Goal: Task Accomplishment & Management: Use online tool/utility

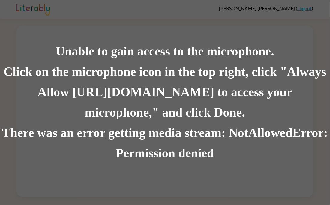
click at [162, 118] on div "Click on the microphone icon in the top right, click "Always Allow [URL][DOMAIN…" at bounding box center [165, 92] width 330 height 61
click at [196, 108] on div "Click on the microphone icon in the top right, click "Always Allow [URL][DOMAIN…" at bounding box center [165, 92] width 330 height 61
click at [250, 102] on div "Click on the microphone icon in the top right, click "Always Allow [URL][DOMAIN…" at bounding box center [165, 92] width 330 height 61
click at [193, 107] on div "Click on the microphone icon in the top right, click "Always Allow [URL][DOMAIN…" at bounding box center [165, 92] width 330 height 61
click at [169, 112] on div "Click on the microphone icon in the top right, click "Always Allow [URL][DOMAIN…" at bounding box center [165, 92] width 330 height 61
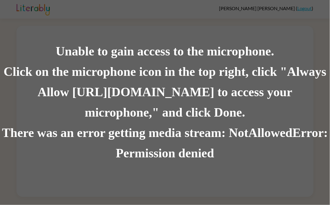
click at [138, 168] on div "Unable to gain access to the microphone. Click on the microphone icon in the to…" at bounding box center [165, 102] width 330 height 205
click at [153, 106] on div "Click on the microphone icon in the top right, click "Always Allow [URL][DOMAIN…" at bounding box center [165, 92] width 330 height 61
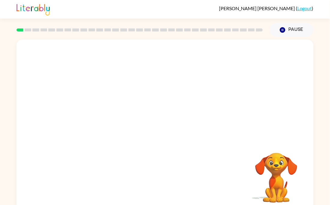
click at [242, 83] on div at bounding box center [165, 90] width 297 height 101
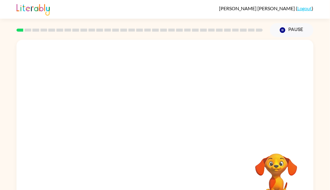
scroll to position [21, 0]
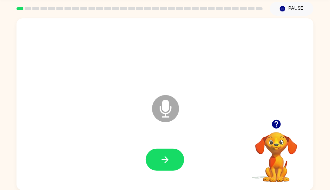
click at [162, 117] on icon "Microphone The Microphone is here when it is your turn to talk" at bounding box center [196, 115] width 90 height 45
click at [159, 165] on button "button" at bounding box center [165, 159] width 38 height 22
click at [160, 158] on icon "button" at bounding box center [165, 159] width 11 height 11
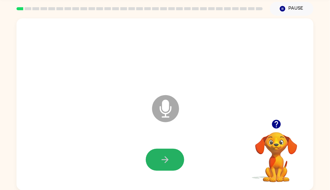
click at [159, 158] on button "button" at bounding box center [165, 159] width 38 height 22
click at [161, 152] on button "button" at bounding box center [165, 159] width 38 height 22
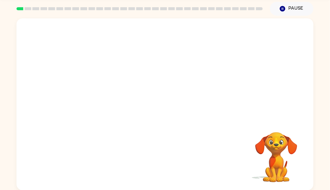
scroll to position [21, 0]
click at [197, 49] on div at bounding box center [165, 55] width 285 height 49
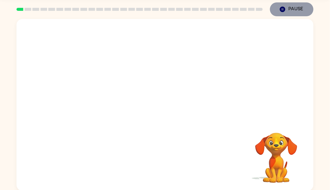
click at [291, 11] on button "Pause Pause" at bounding box center [292, 9] width 44 height 14
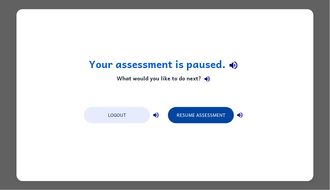
click at [217, 118] on button "Resume Assessment" at bounding box center [201, 115] width 66 height 16
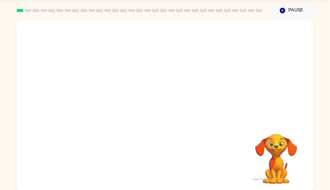
scroll to position [18, 0]
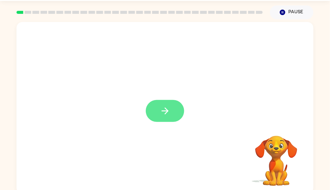
click at [154, 118] on button "button" at bounding box center [165, 111] width 38 height 22
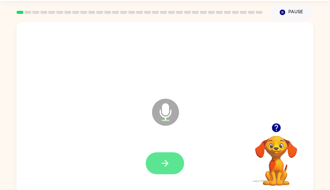
click at [171, 165] on button "button" at bounding box center [165, 163] width 38 height 22
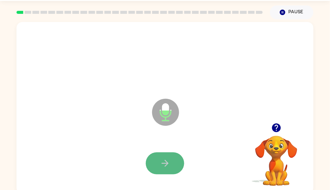
click at [166, 162] on icon "button" at bounding box center [165, 162] width 7 height 7
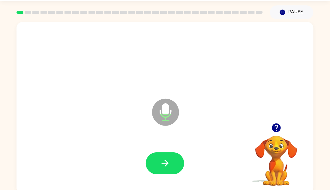
click at [278, 127] on icon "button" at bounding box center [276, 127] width 9 height 9
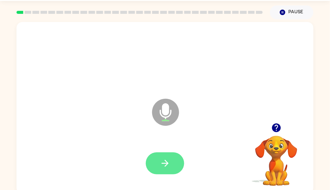
click at [173, 170] on button "button" at bounding box center [165, 163] width 38 height 22
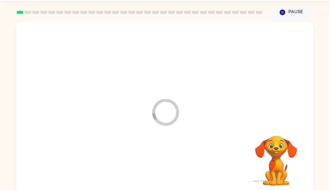
click at [173, 170] on div at bounding box center [165, 162] width 285 height 49
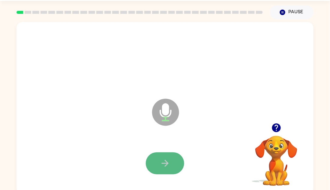
click at [168, 163] on icon "button" at bounding box center [165, 163] width 11 height 11
click at [169, 164] on icon "button" at bounding box center [165, 163] width 11 height 11
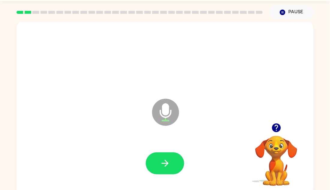
click at [275, 123] on icon "button" at bounding box center [276, 127] width 9 height 9
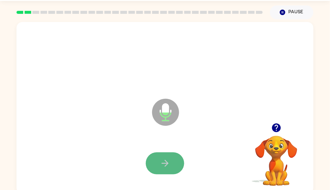
click at [162, 164] on icon "button" at bounding box center [165, 163] width 11 height 11
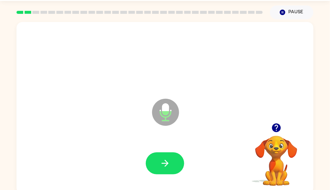
click at [162, 164] on icon "button" at bounding box center [165, 163] width 11 height 11
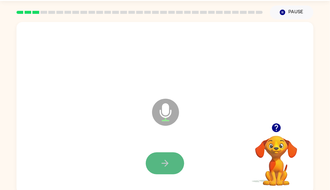
click at [162, 164] on icon "button" at bounding box center [165, 163] width 11 height 11
click at [160, 165] on icon "button" at bounding box center [165, 163] width 11 height 11
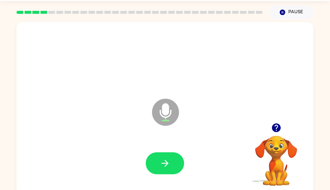
click at [160, 163] on icon "button" at bounding box center [165, 163] width 11 height 11
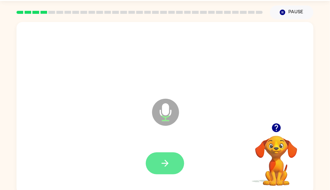
click at [160, 163] on icon "button" at bounding box center [165, 163] width 11 height 11
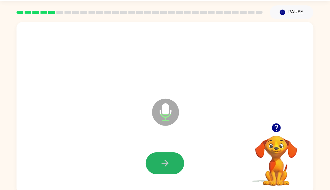
click at [158, 164] on button "button" at bounding box center [165, 163] width 38 height 22
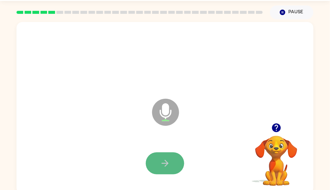
click at [159, 165] on button "button" at bounding box center [165, 163] width 38 height 22
click at [159, 165] on div at bounding box center [165, 163] width 38 height 22
click at [159, 160] on button "button" at bounding box center [165, 163] width 38 height 22
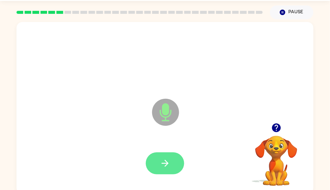
click at [159, 162] on button "button" at bounding box center [165, 163] width 38 height 22
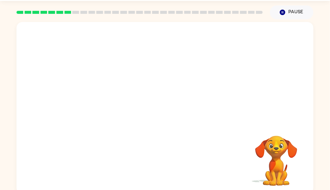
scroll to position [21, 0]
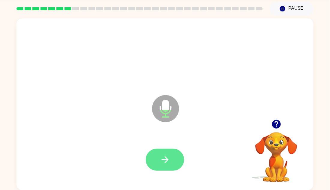
click at [164, 158] on icon "button" at bounding box center [165, 159] width 11 height 11
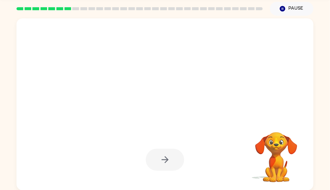
click at [164, 157] on div at bounding box center [165, 159] width 38 height 22
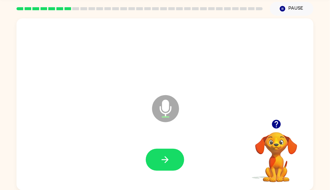
click at [164, 157] on icon "button" at bounding box center [165, 159] width 11 height 11
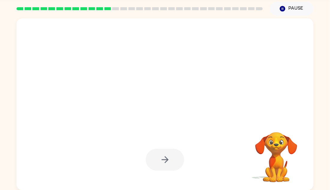
click at [164, 157] on div at bounding box center [165, 159] width 38 height 22
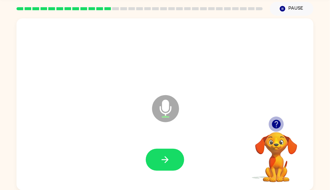
click at [276, 123] on icon "button" at bounding box center [276, 124] width 9 height 9
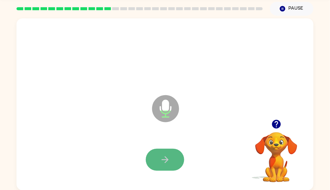
click at [172, 161] on button "button" at bounding box center [165, 159] width 38 height 22
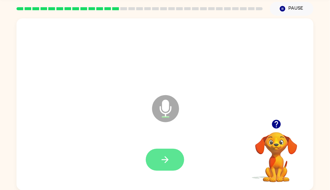
click at [164, 166] on button "button" at bounding box center [165, 159] width 38 height 22
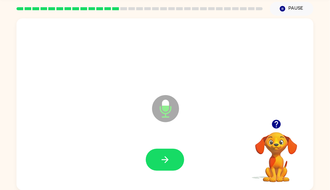
click at [164, 165] on button "button" at bounding box center [165, 159] width 38 height 22
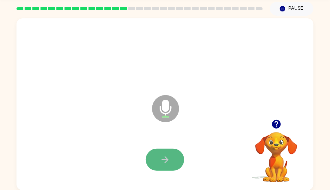
click at [155, 162] on button "button" at bounding box center [165, 159] width 38 height 22
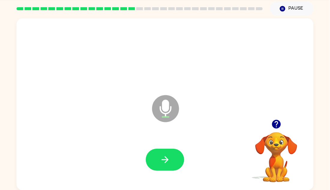
click at [155, 162] on button "button" at bounding box center [165, 159] width 38 height 22
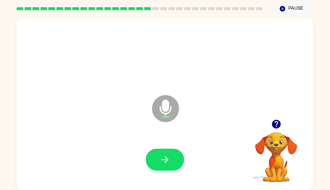
click at [155, 162] on button "button" at bounding box center [165, 159] width 38 height 22
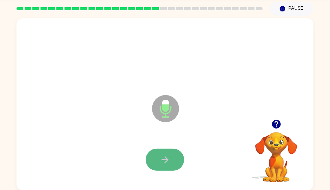
click at [153, 157] on button "button" at bounding box center [165, 159] width 38 height 22
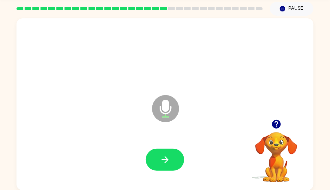
click at [153, 157] on button "button" at bounding box center [165, 159] width 38 height 22
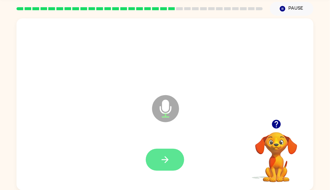
click at [153, 158] on button "button" at bounding box center [165, 159] width 38 height 22
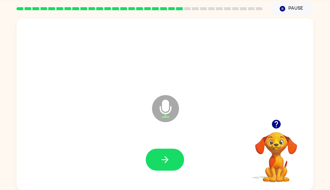
click at [153, 158] on button "button" at bounding box center [165, 159] width 38 height 22
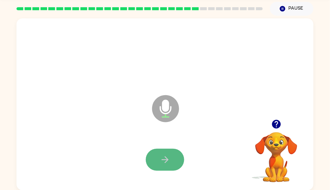
click at [154, 168] on button "button" at bounding box center [165, 159] width 38 height 22
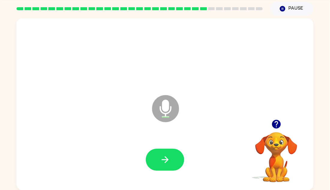
click at [154, 168] on button "button" at bounding box center [165, 159] width 38 height 22
click at [162, 159] on icon "button" at bounding box center [165, 159] width 11 height 11
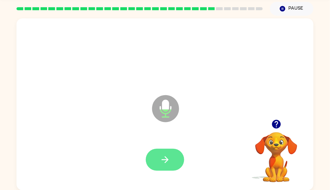
click at [170, 157] on button "button" at bounding box center [165, 159] width 38 height 22
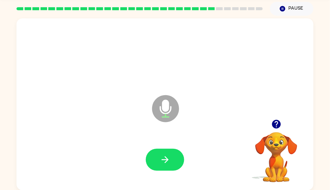
click at [170, 157] on button "button" at bounding box center [165, 159] width 38 height 22
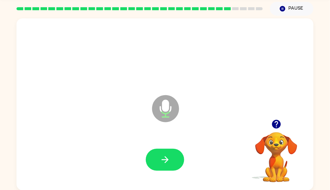
click at [170, 157] on button "button" at bounding box center [165, 159] width 38 height 22
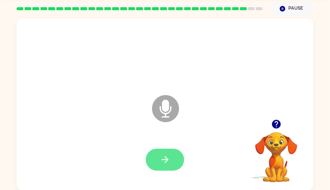
click at [168, 159] on icon "button" at bounding box center [165, 159] width 7 height 7
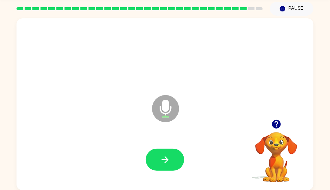
click at [168, 159] on icon "button" at bounding box center [165, 159] width 7 height 7
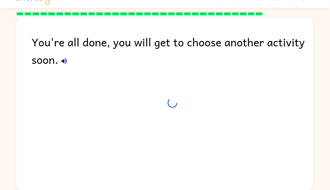
scroll to position [11, 0]
